Goal: Transaction & Acquisition: Purchase product/service

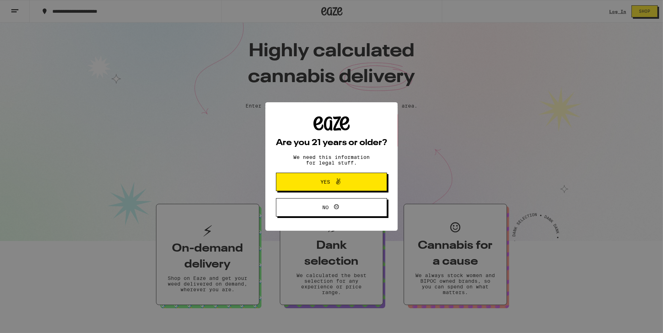
click at [604, 11] on div "Are you 21 years or older? We need this information for legal stuff. Yes No" at bounding box center [331, 166] width 663 height 333
click at [328, 183] on span "Yes" at bounding box center [326, 181] width 10 height 5
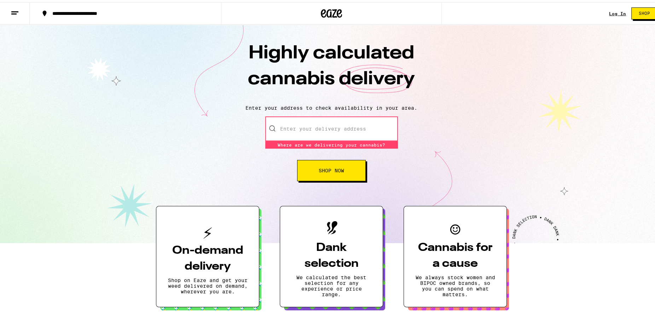
click at [609, 11] on div "Log In" at bounding box center [617, 11] width 17 height 5
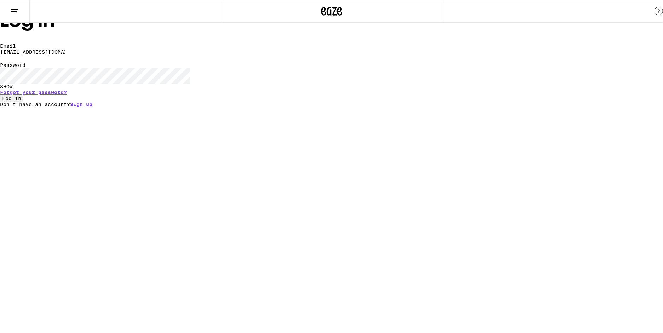
click at [0, 49] on div at bounding box center [0, 49] width 0 height 0
type input "[EMAIL_ADDRESS][DOMAIN_NAME]"
click at [23, 102] on button "Log In" at bounding box center [11, 98] width 23 height 6
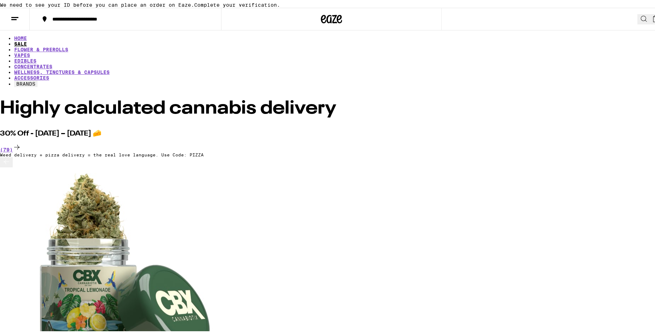
click at [27, 45] on link "SALE" at bounding box center [20, 42] width 13 height 6
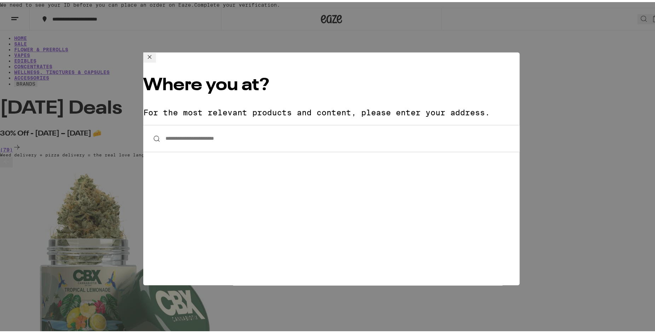
click at [213, 123] on input "**********" at bounding box center [331, 136] width 376 height 27
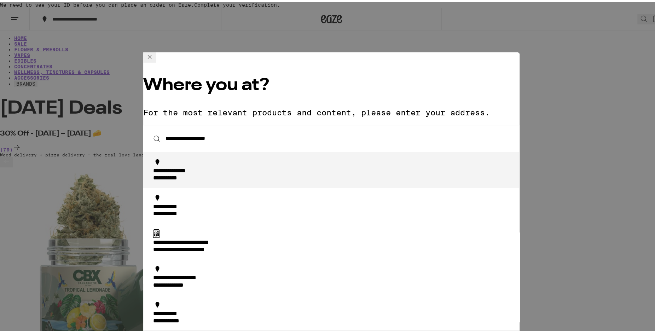
click at [200, 166] on div "**********" at bounding box center [333, 173] width 361 height 15
type input "**********"
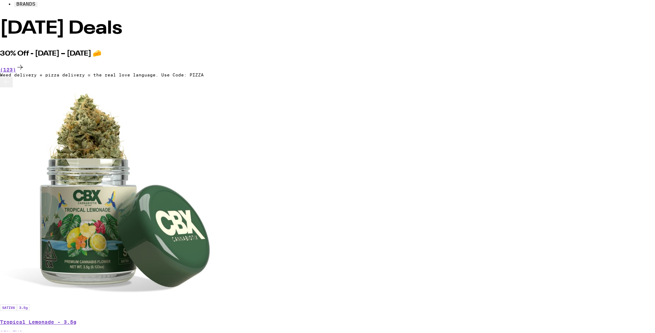
scroll to position [88, 0]
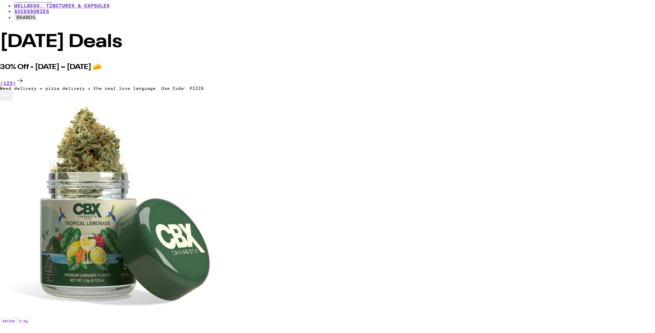
scroll to position [0, 842]
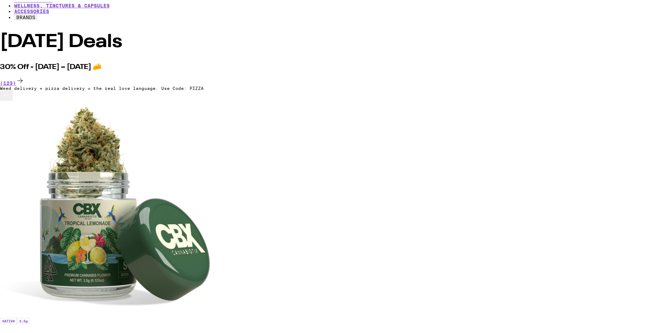
scroll to position [0, 5475]
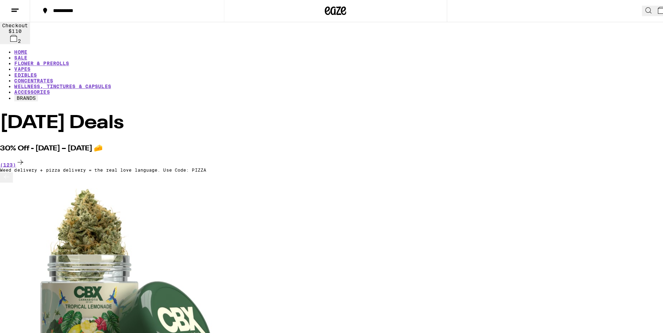
scroll to position [0, 0]
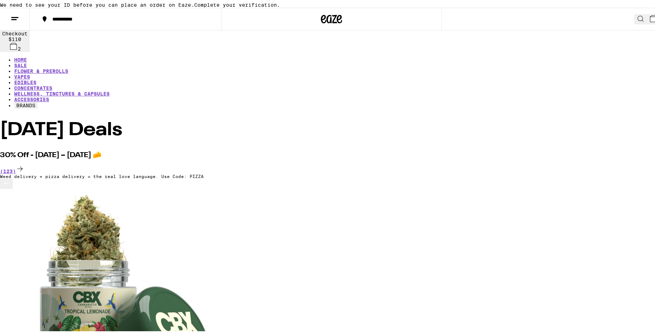
click at [649, 21] on icon at bounding box center [653, 16] width 8 height 8
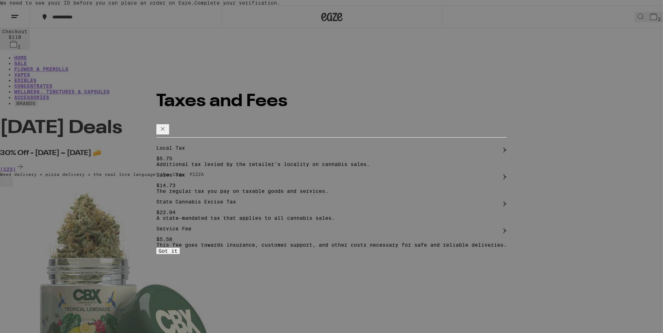
click at [169, 124] on button at bounding box center [162, 129] width 13 height 10
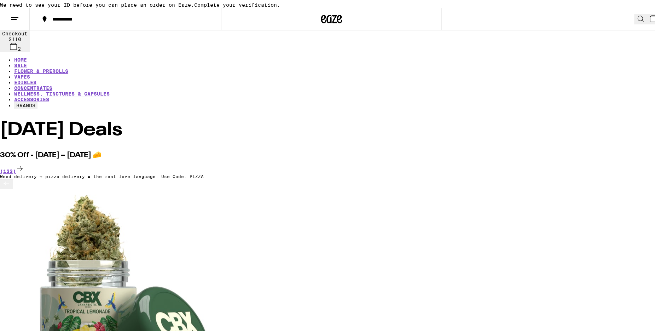
click at [650, 20] on icon at bounding box center [653, 16] width 6 height 6
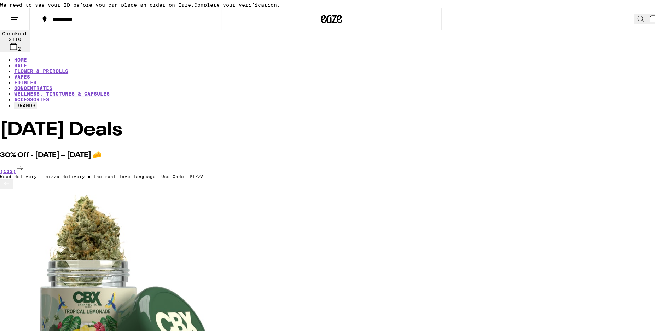
click at [10, 28] on button at bounding box center [15, 17] width 30 height 22
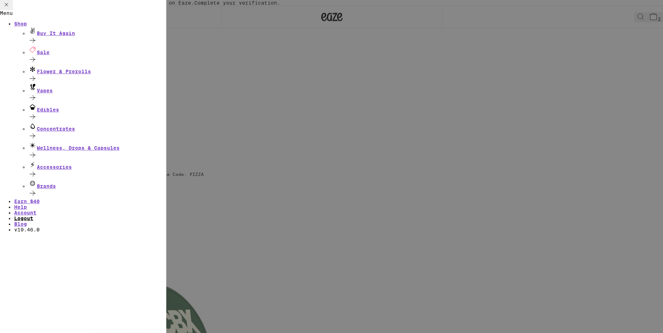
click at [33, 221] on link "Logout" at bounding box center [23, 218] width 19 height 6
